Goal: Task Accomplishment & Management: Manage account settings

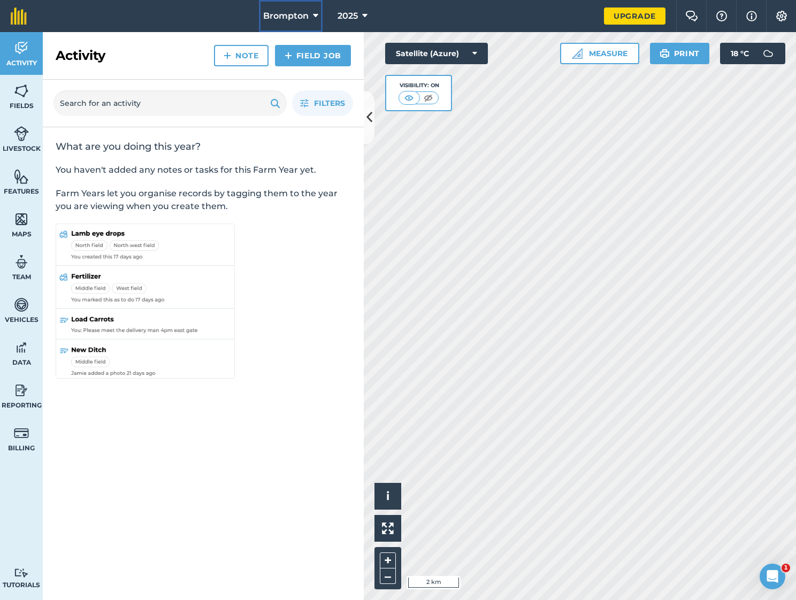
click at [297, 18] on span "Brompton" at bounding box center [285, 16] width 45 height 13
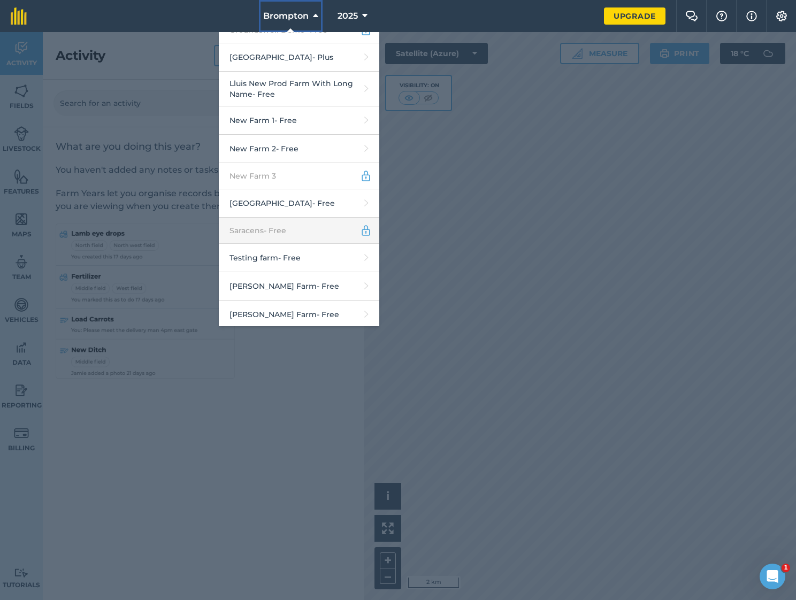
scroll to position [98, 0]
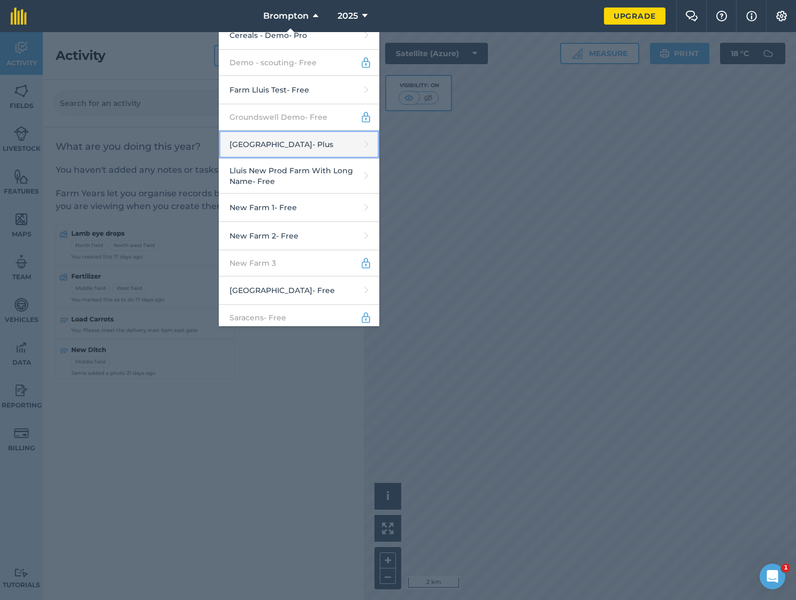
click at [281, 137] on link "[GEOGRAPHIC_DATA] - Plus" at bounding box center [299, 144] width 160 height 28
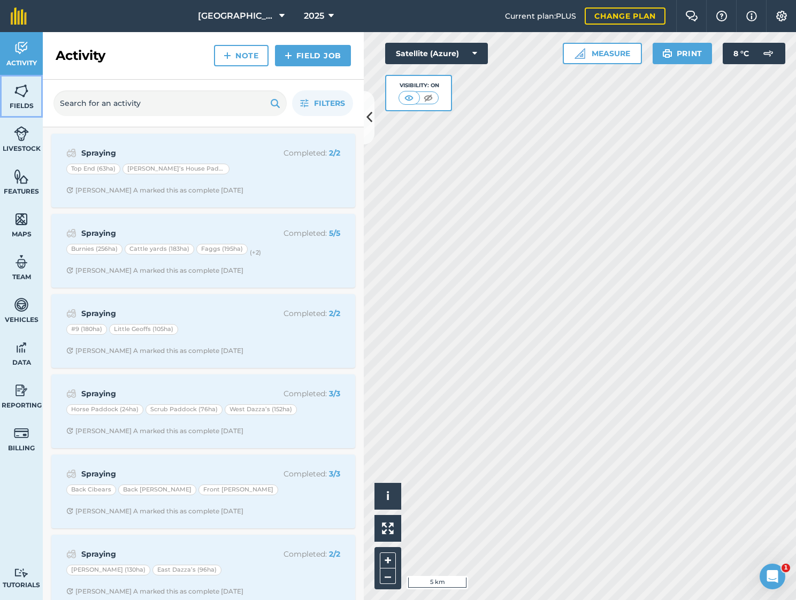
click at [16, 103] on span "Fields" at bounding box center [21, 106] width 43 height 9
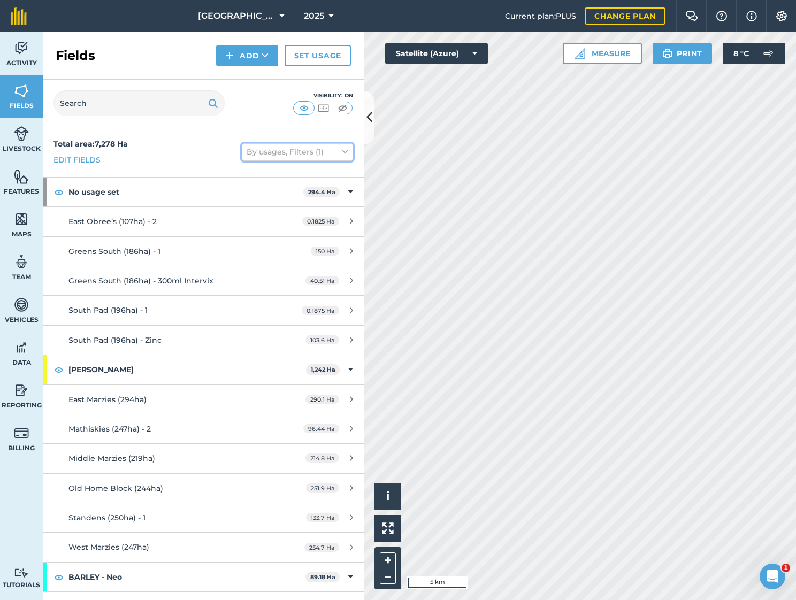
click at [315, 155] on button "By usages, Filters (1)" at bounding box center [297, 151] width 111 height 17
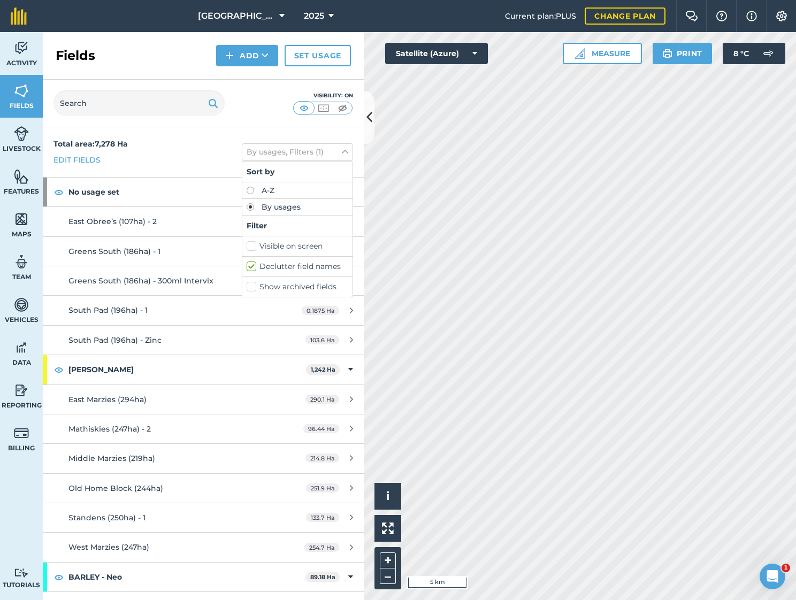
click at [291, 287] on label "Show archived fields" at bounding box center [297, 286] width 102 height 11
click at [253, 287] on input "Show archived fields" at bounding box center [249, 284] width 7 height 7
checkbox input "true"
click at [203, 155] on div "Total area : 7,278 Ha Edit fields By usages, Filters (2) Sort by A-Z By usages …" at bounding box center [203, 152] width 321 height 50
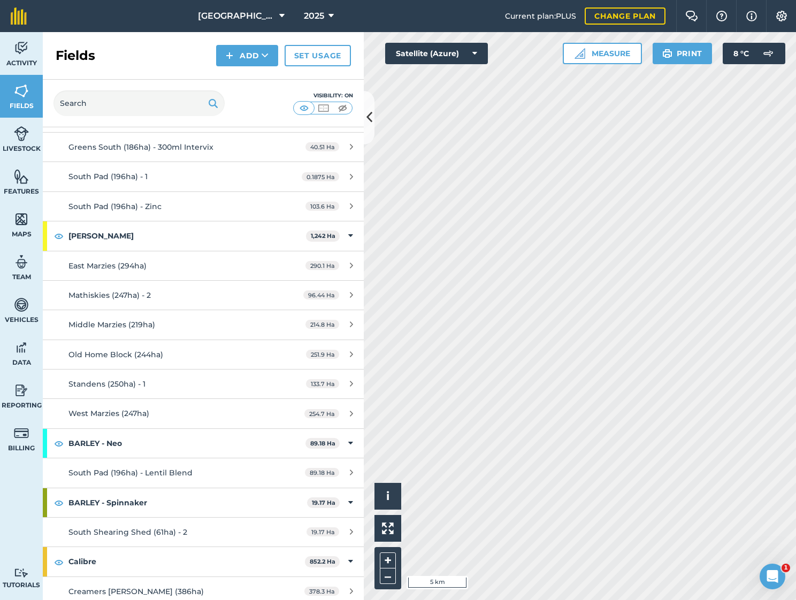
scroll to position [43, 0]
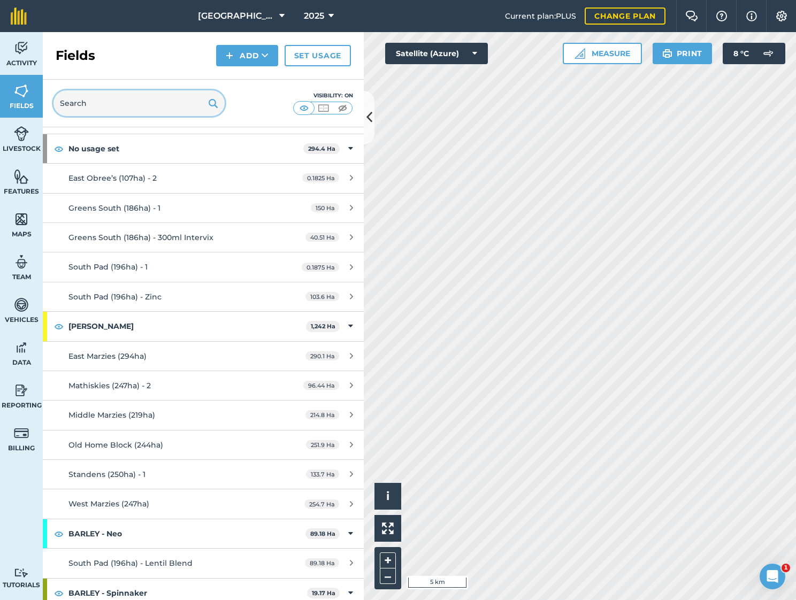
click at [150, 105] on input "text" at bounding box center [138, 103] width 171 height 26
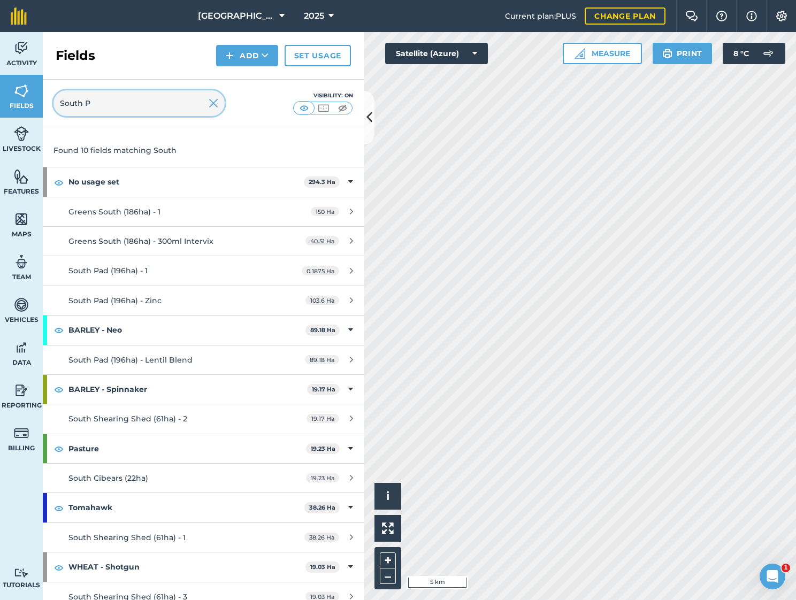
scroll to position [0, 0]
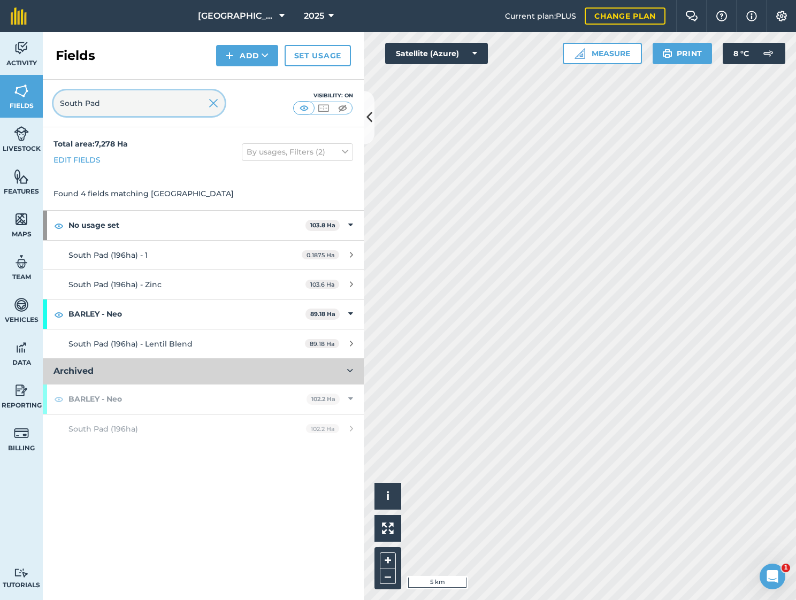
type input "South Pad"
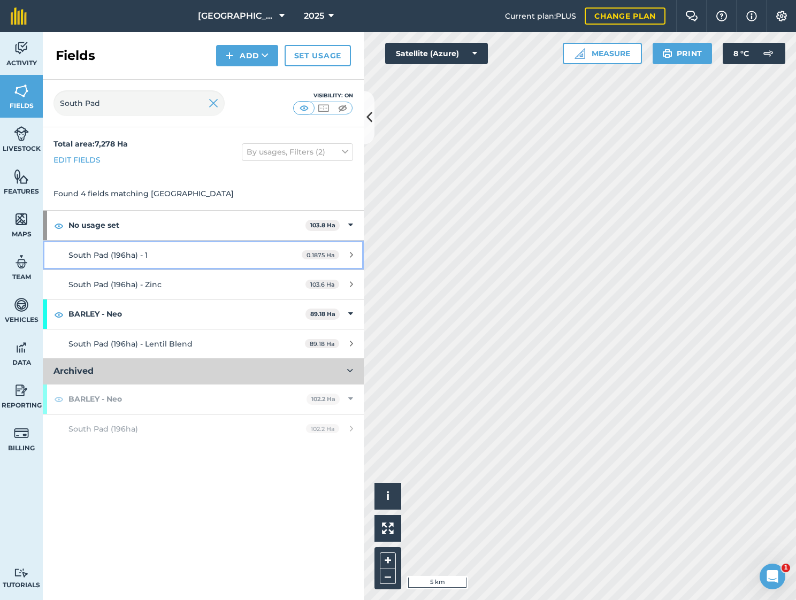
click at [192, 256] on div "South Pad (196ha) - 1" at bounding box center [168, 255] width 201 height 12
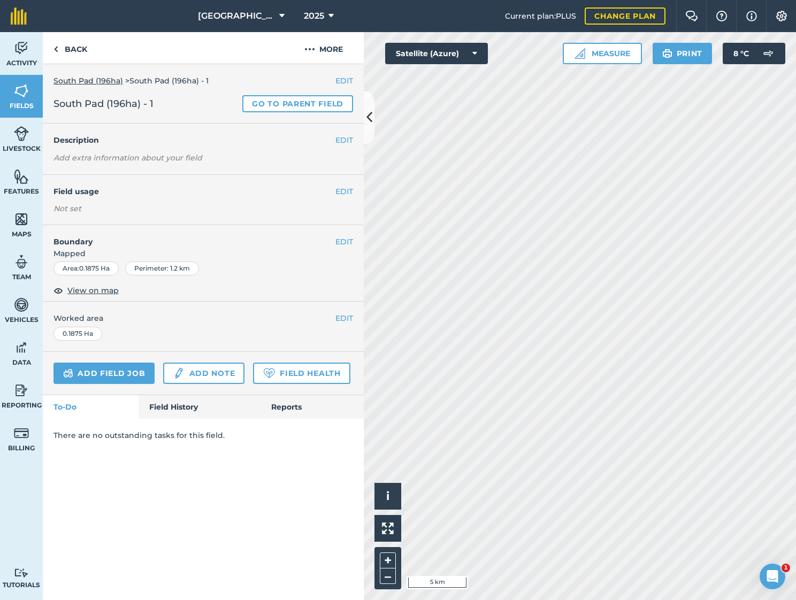
click at [78, 78] on link "South Pad (196ha)" at bounding box center [88, 81] width 70 height 10
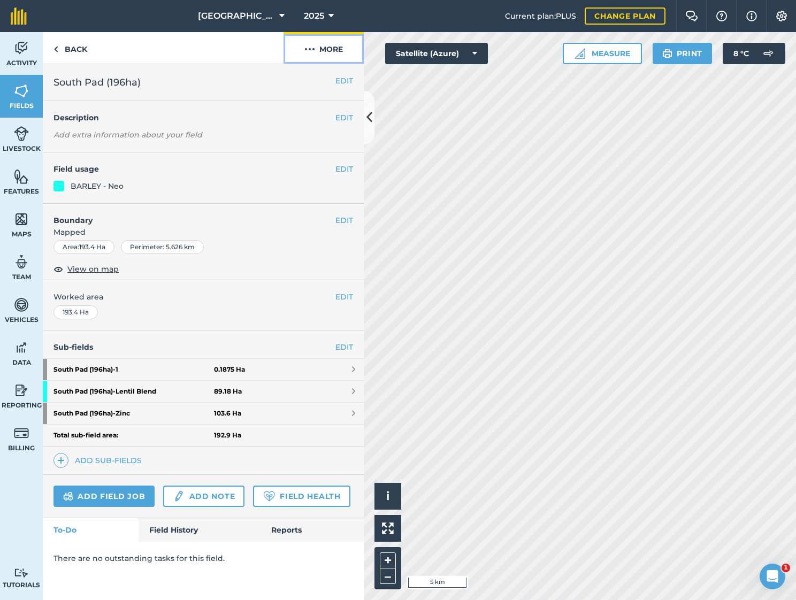
click at [333, 57] on button "More" at bounding box center [323, 48] width 80 height 32
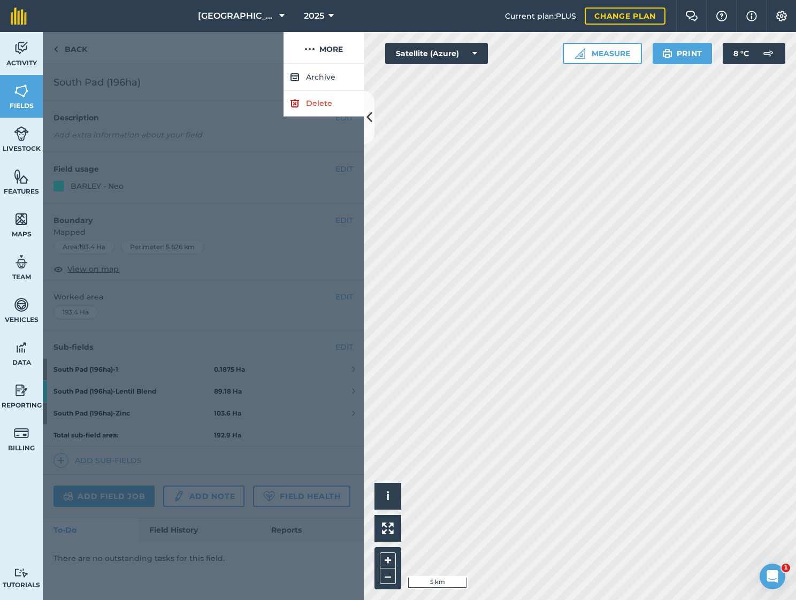
click at [257, 59] on div at bounding box center [163, 48] width 241 height 32
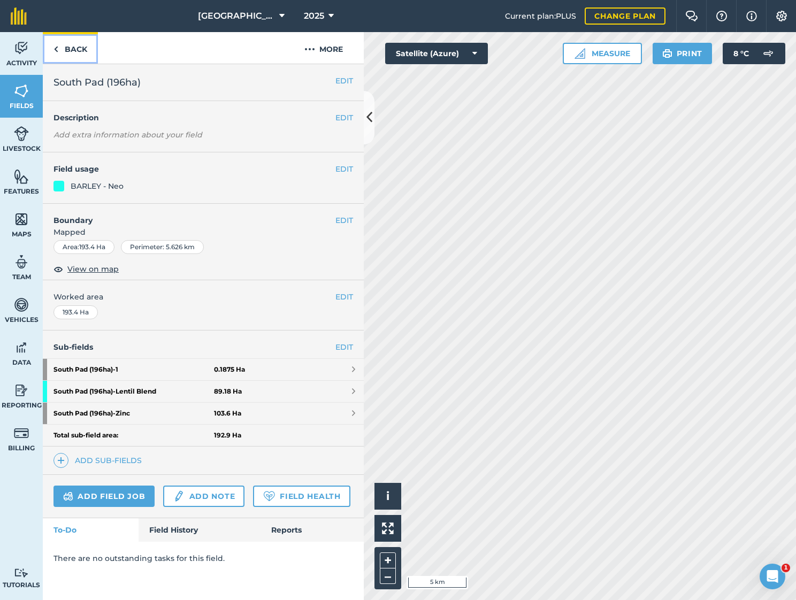
click at [66, 48] on link "Back" at bounding box center [70, 48] width 55 height 32
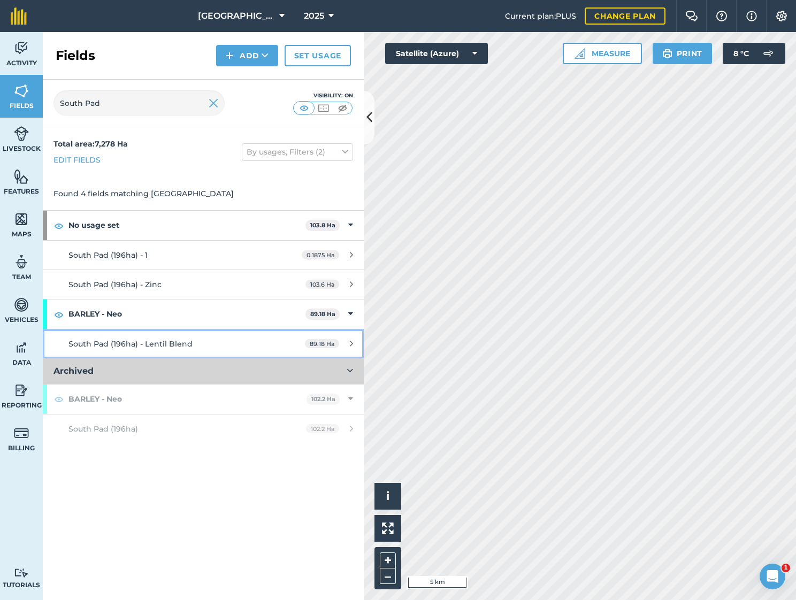
click at [183, 344] on span "South Pad (196ha) - Lentil Blend" at bounding box center [130, 344] width 124 height 10
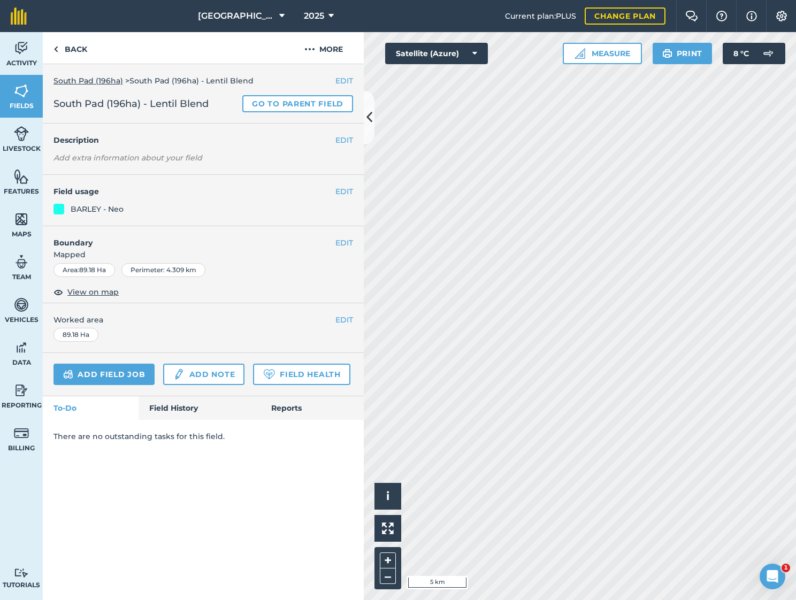
click at [96, 77] on link "South Pad (196ha)" at bounding box center [88, 81] width 70 height 10
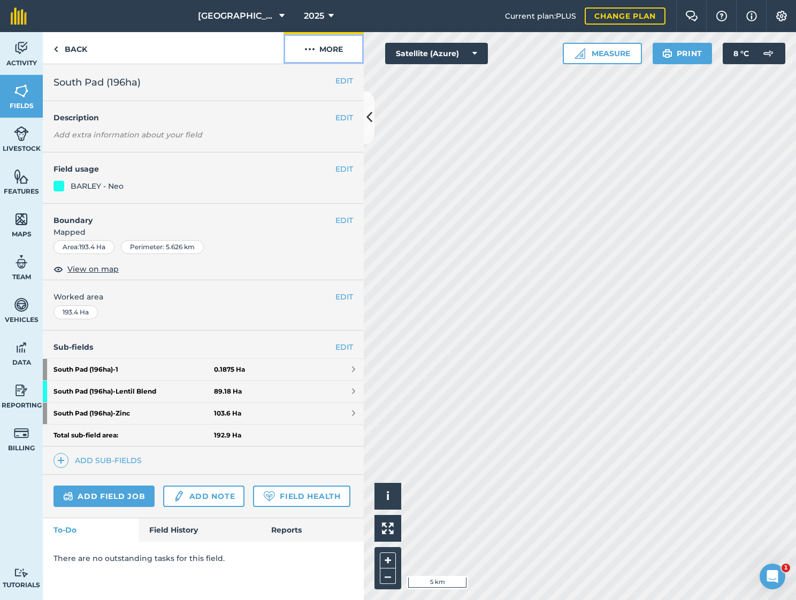
click at [324, 57] on button "More" at bounding box center [323, 48] width 80 height 32
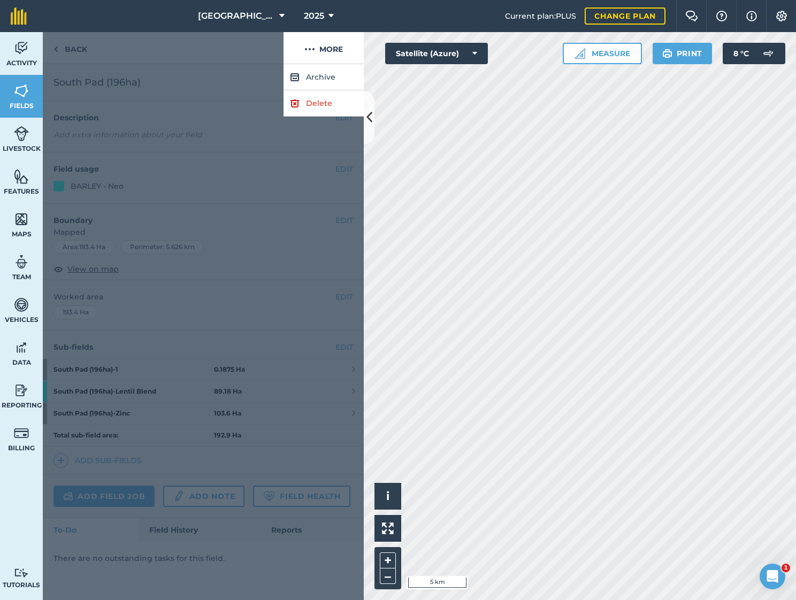
click at [223, 50] on div at bounding box center [163, 48] width 241 height 32
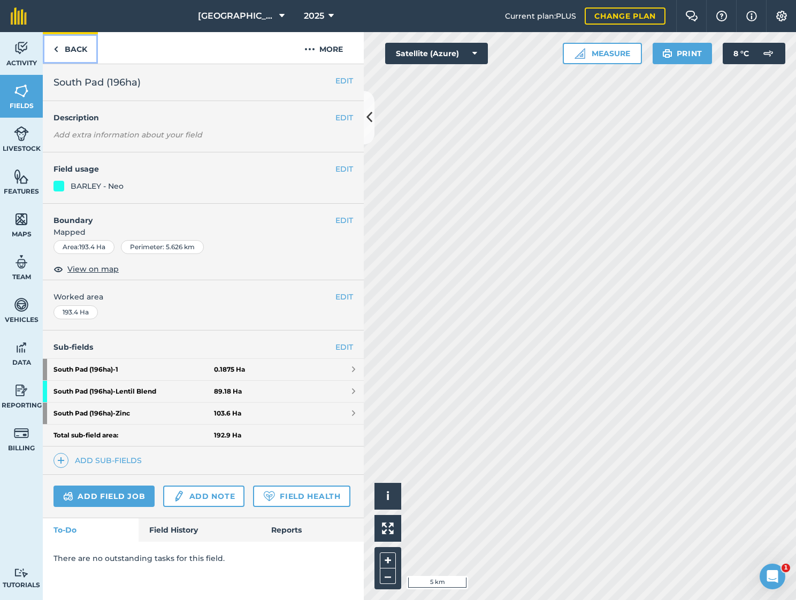
click at [75, 48] on link "Back" at bounding box center [70, 48] width 55 height 32
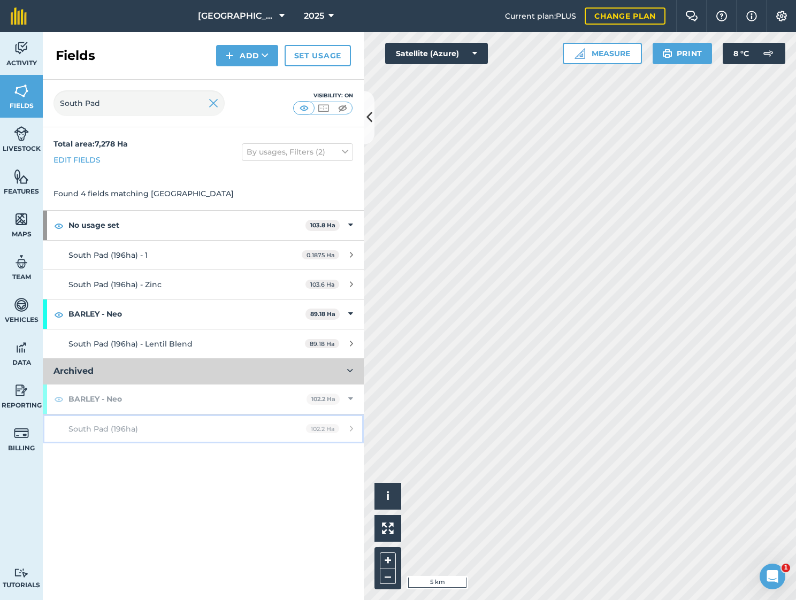
click at [136, 429] on span "South Pad (196ha)" at bounding box center [103, 429] width 70 height 10
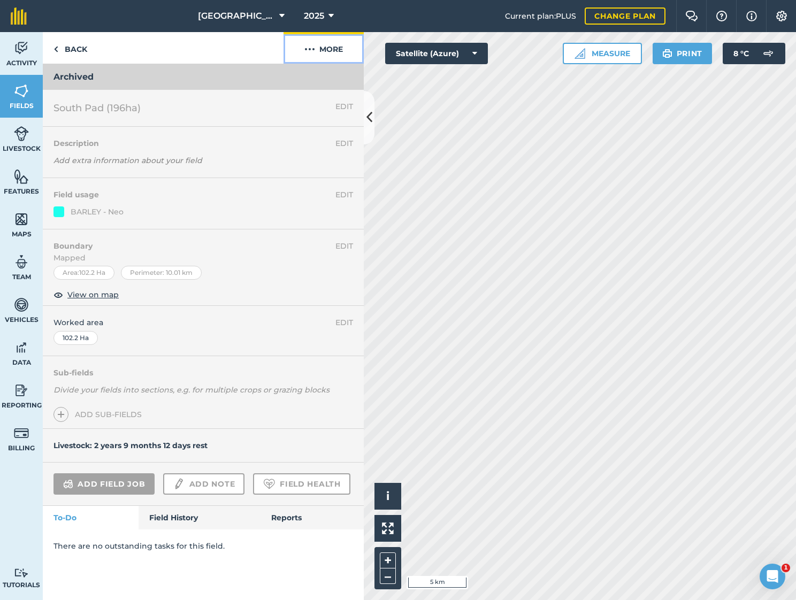
click at [323, 41] on button "More" at bounding box center [323, 48] width 80 height 32
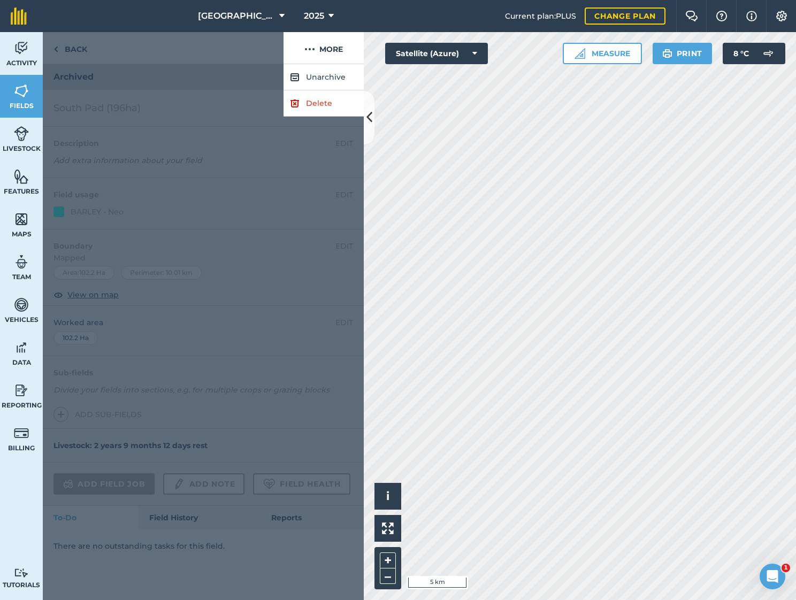
click at [258, 139] on div at bounding box center [203, 332] width 321 height 536
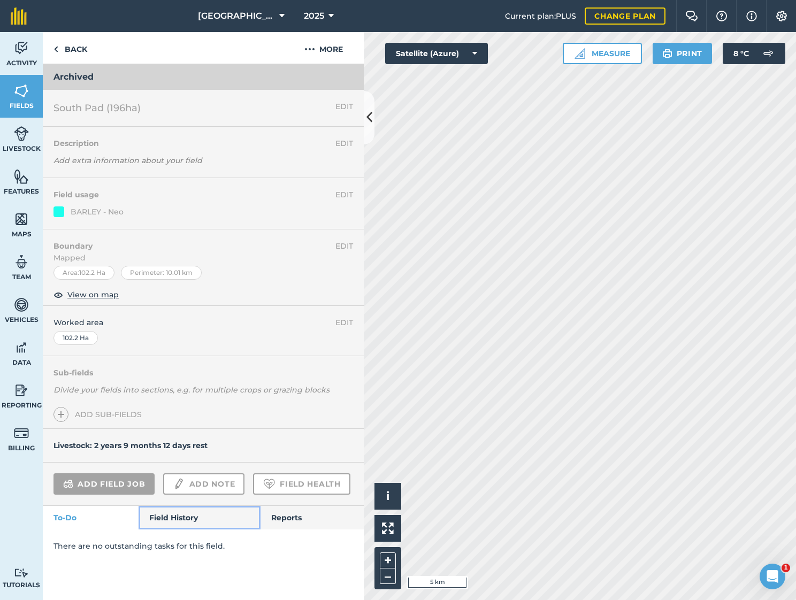
click at [195, 517] on link "Field History" at bounding box center [198, 518] width 121 height 24
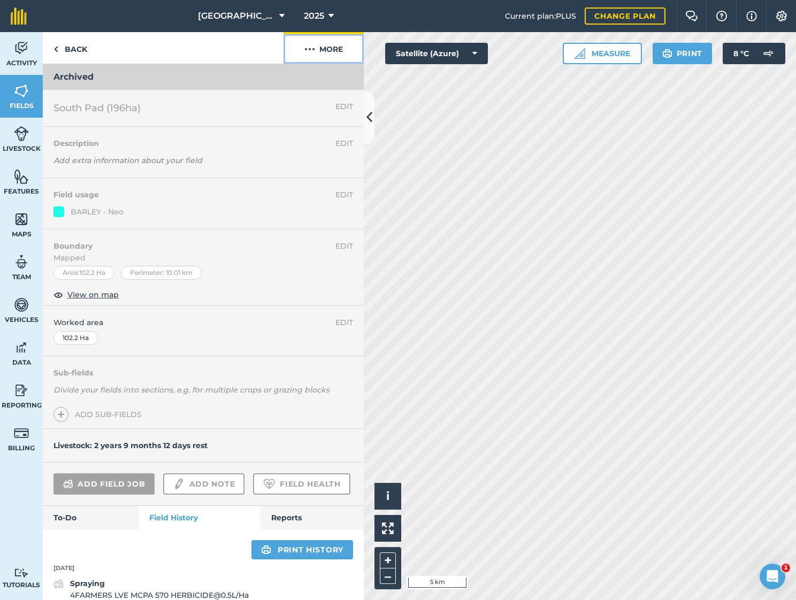
click at [326, 51] on button "More" at bounding box center [323, 48] width 80 height 32
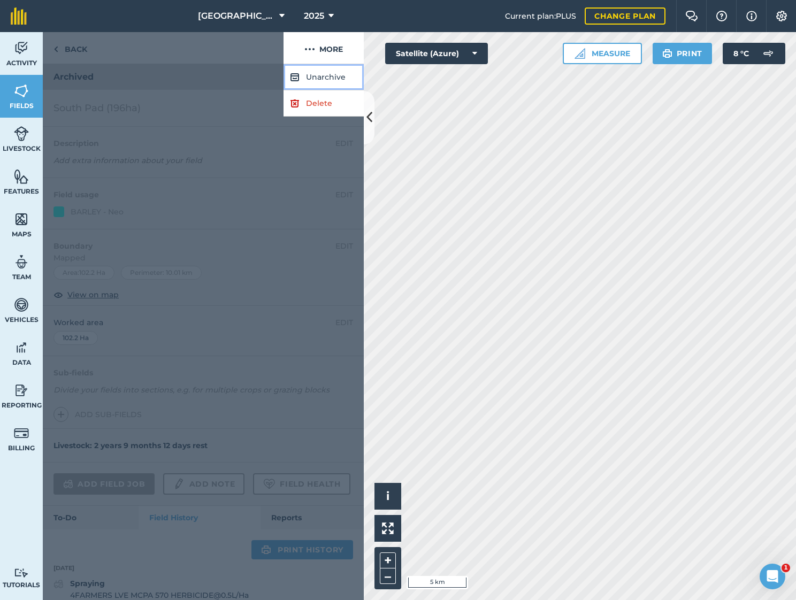
click at [325, 78] on button "Unarchive" at bounding box center [323, 77] width 80 height 26
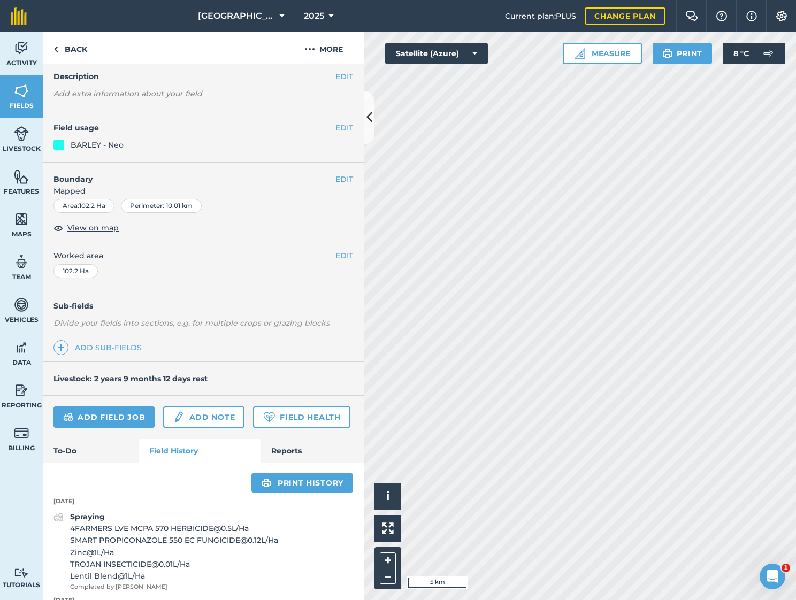
scroll to position [124, 0]
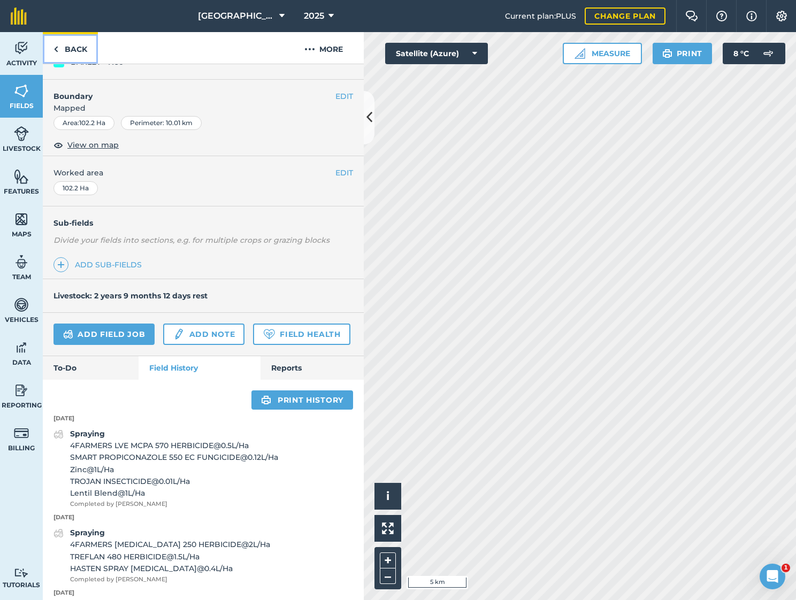
click at [79, 51] on link "Back" at bounding box center [70, 48] width 55 height 32
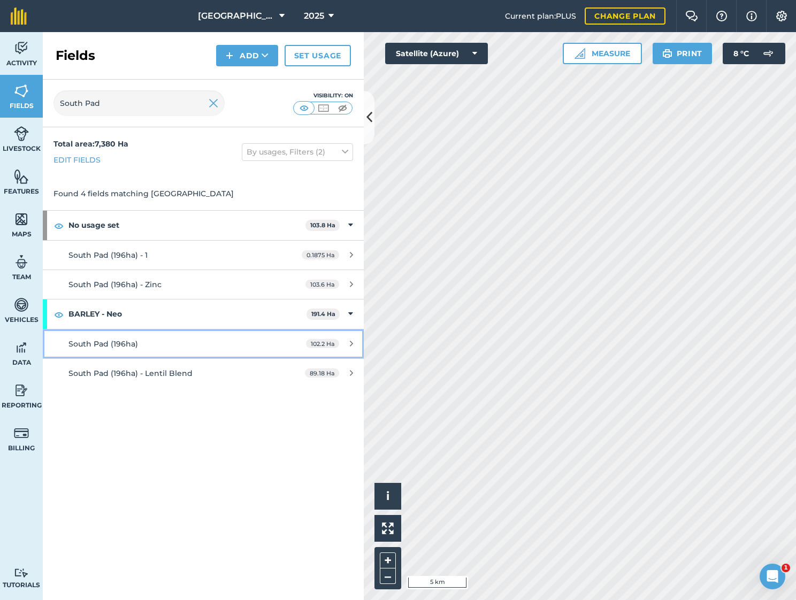
click at [122, 344] on span "South Pad (196ha)" at bounding box center [103, 344] width 70 height 10
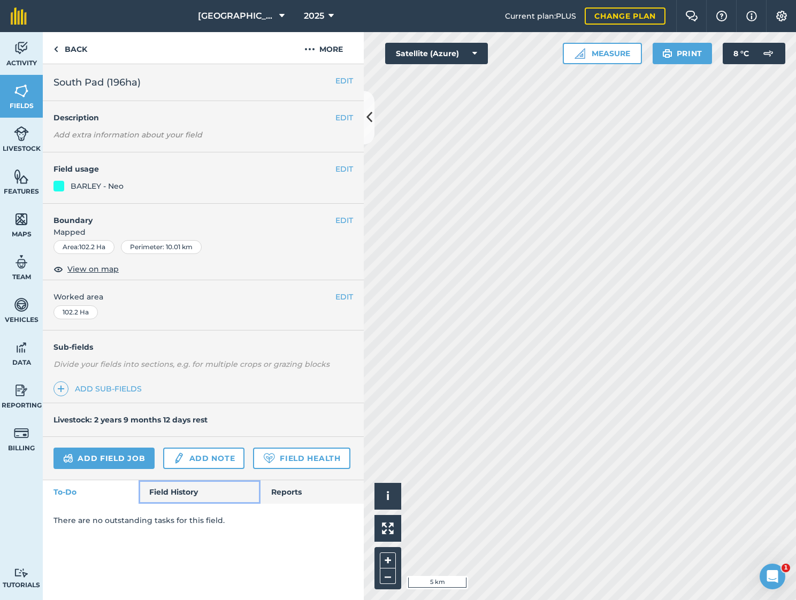
click at [202, 492] on link "Field History" at bounding box center [198, 492] width 121 height 24
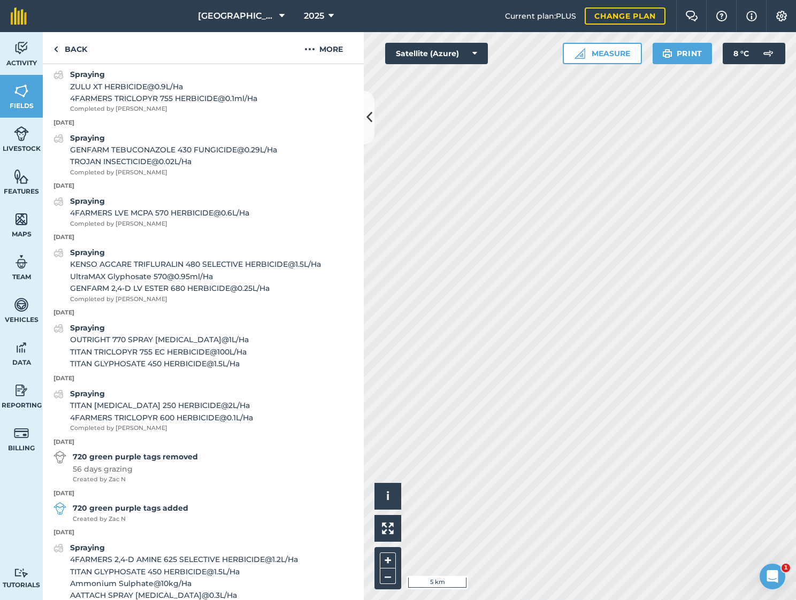
scroll to position [1112, 0]
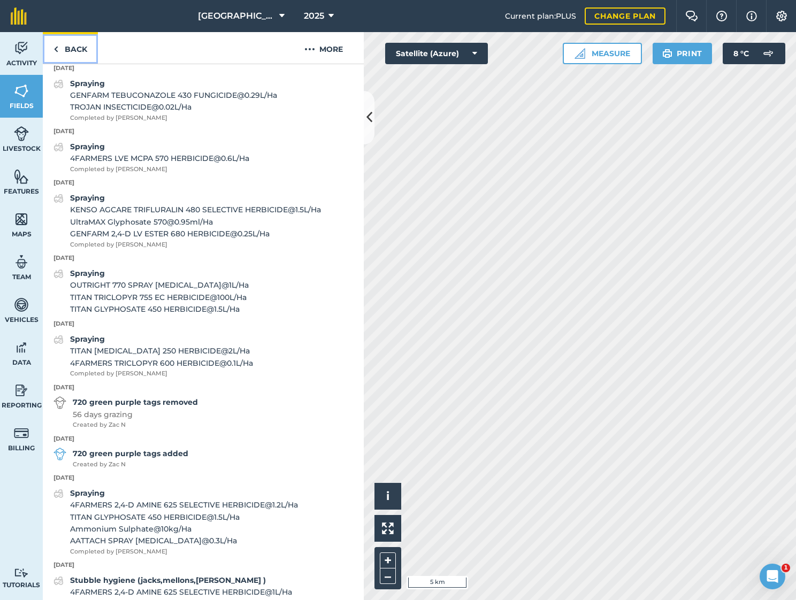
click at [67, 53] on link "Back" at bounding box center [70, 48] width 55 height 32
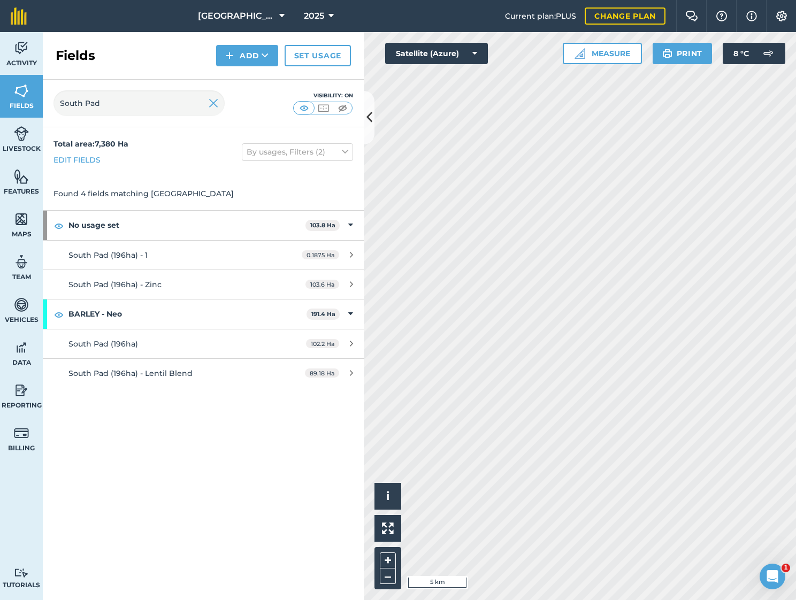
click at [231, 547] on div "Total area : 7,380 Ha Edit fields By usages, Filters (2) Found 4 fields matchin…" at bounding box center [203, 363] width 321 height 473
